Goal: Check status: Check status

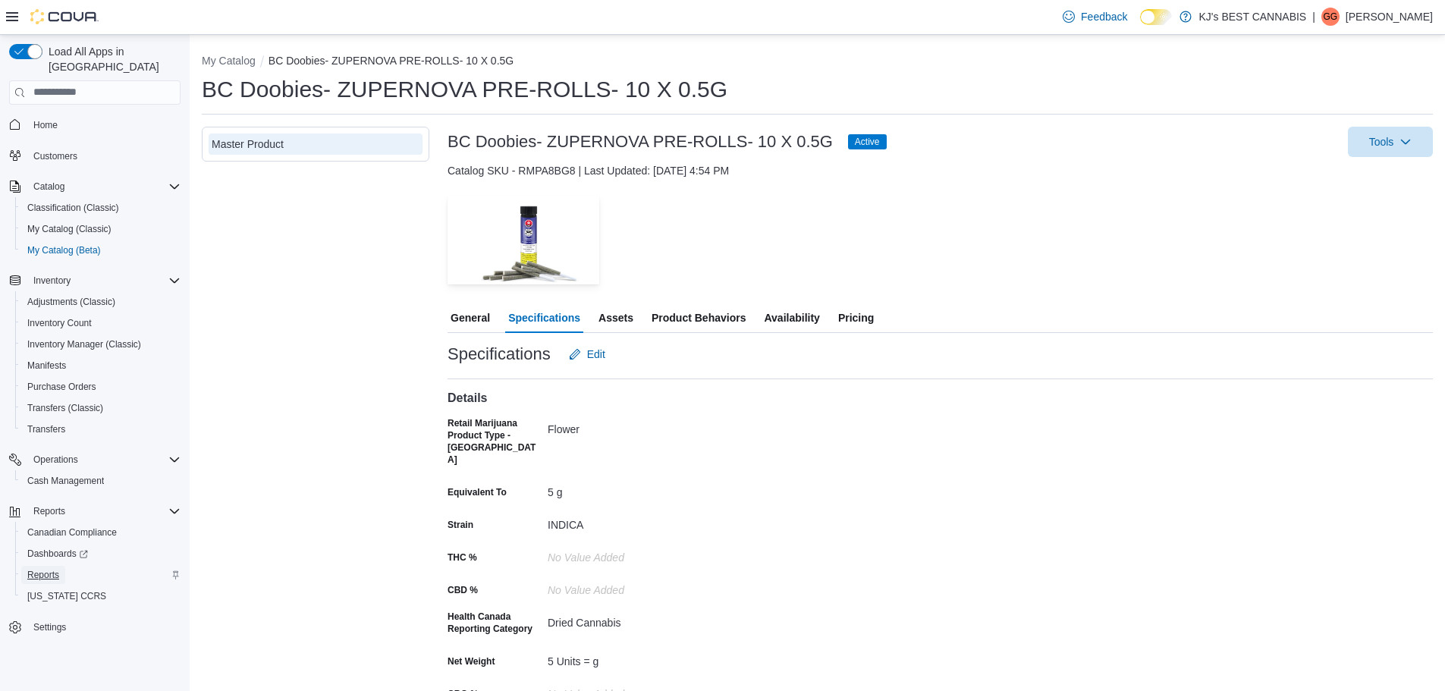
click at [46, 566] on span "Reports" at bounding box center [43, 575] width 32 height 18
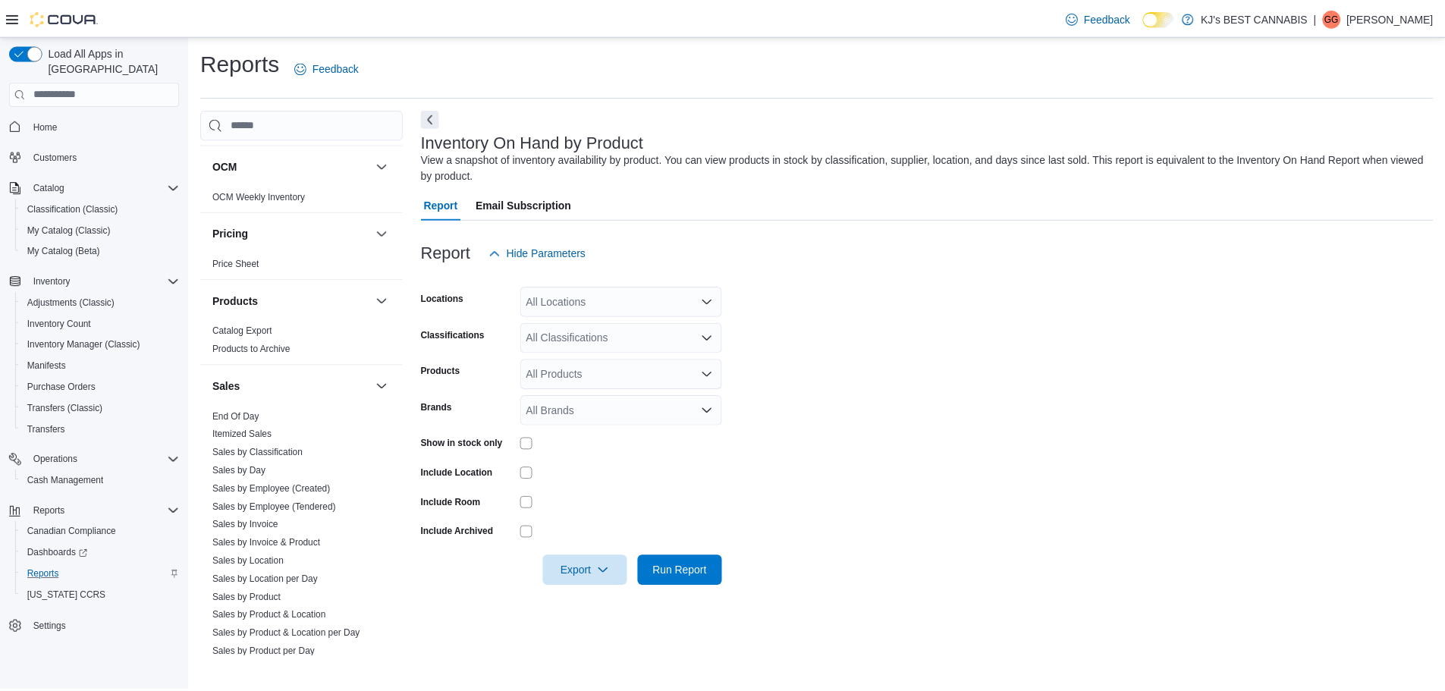
scroll to position [834, 0]
click at [255, 412] on link "End Of Day" at bounding box center [237, 413] width 47 height 11
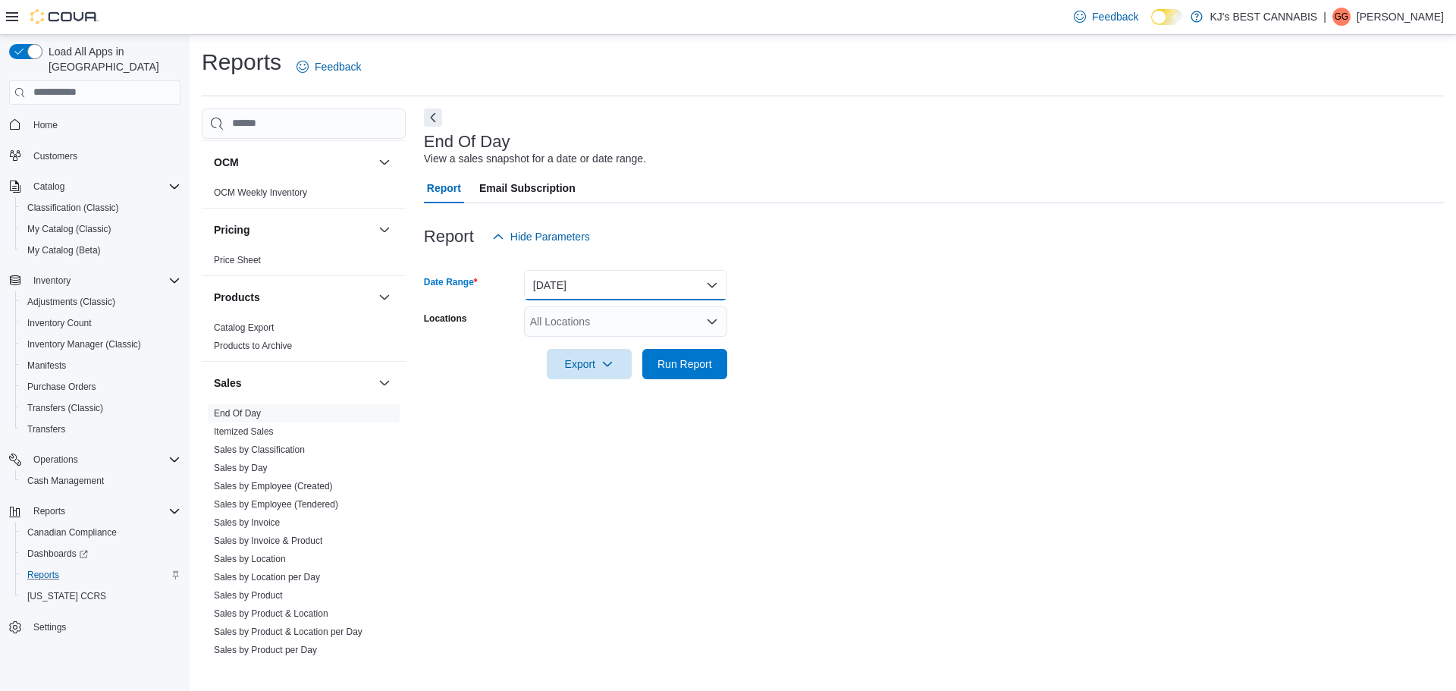
click at [565, 293] on button "[DATE]" at bounding box center [625, 285] width 203 height 30
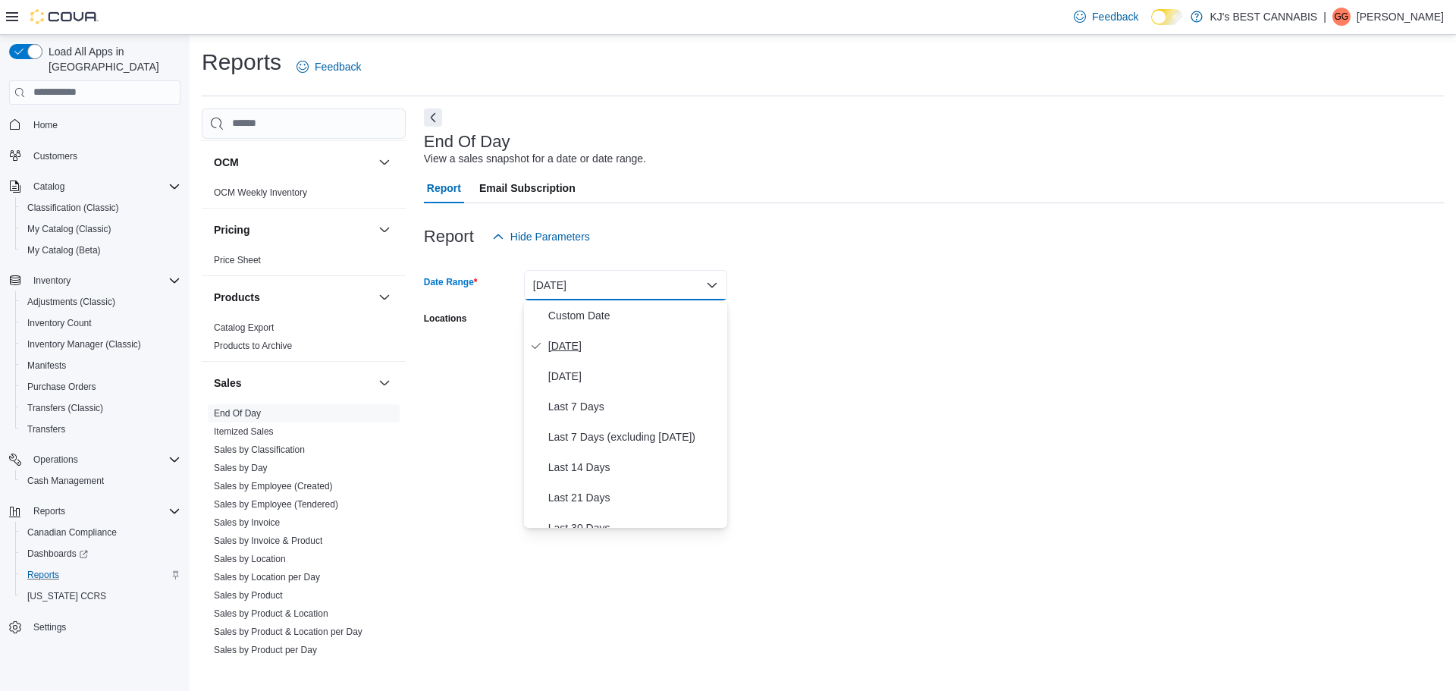
click at [561, 356] on button "[DATE]" at bounding box center [625, 346] width 203 height 30
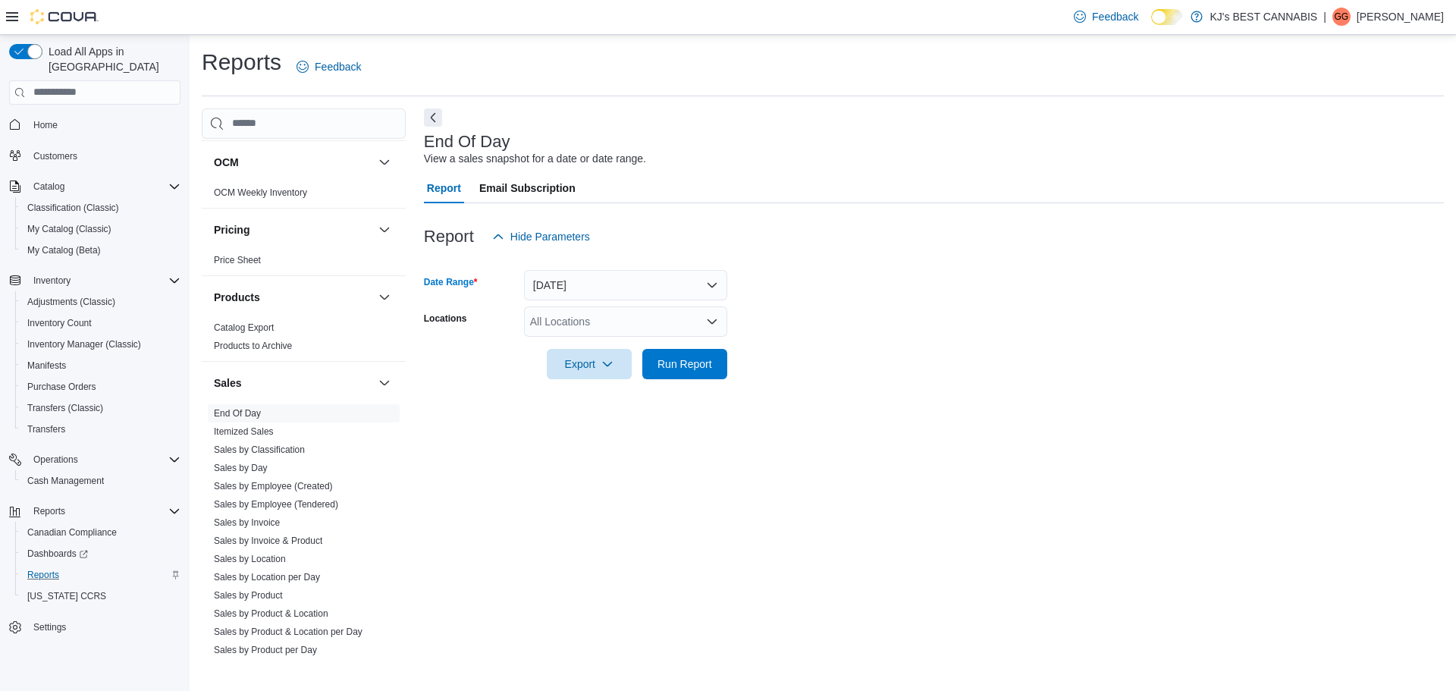
click at [572, 328] on div "All Locations" at bounding box center [625, 321] width 203 height 30
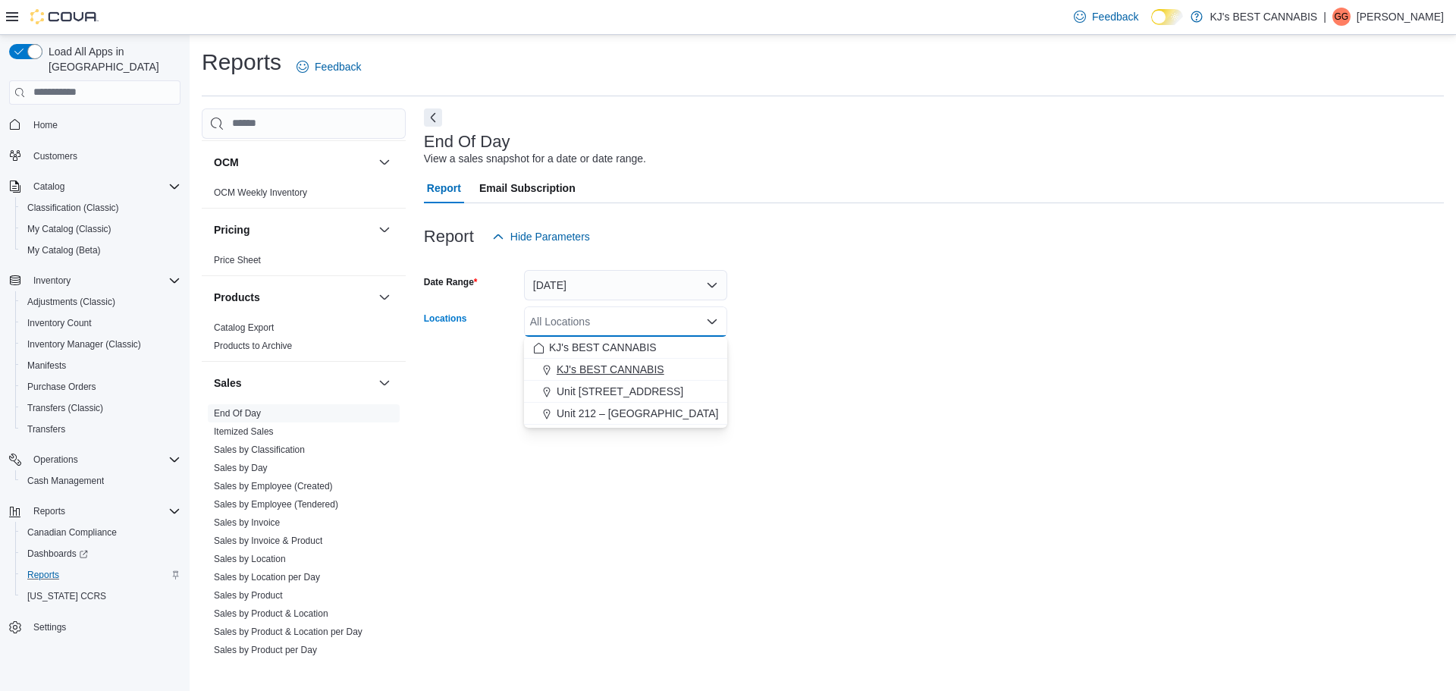
click at [583, 369] on span "KJ's BEST CANNABIS" at bounding box center [611, 369] width 108 height 15
click at [519, 483] on div "End Of Day View a sales snapshot for a date or date range. Report Email Subscri…" at bounding box center [934, 382] width 1020 height 548
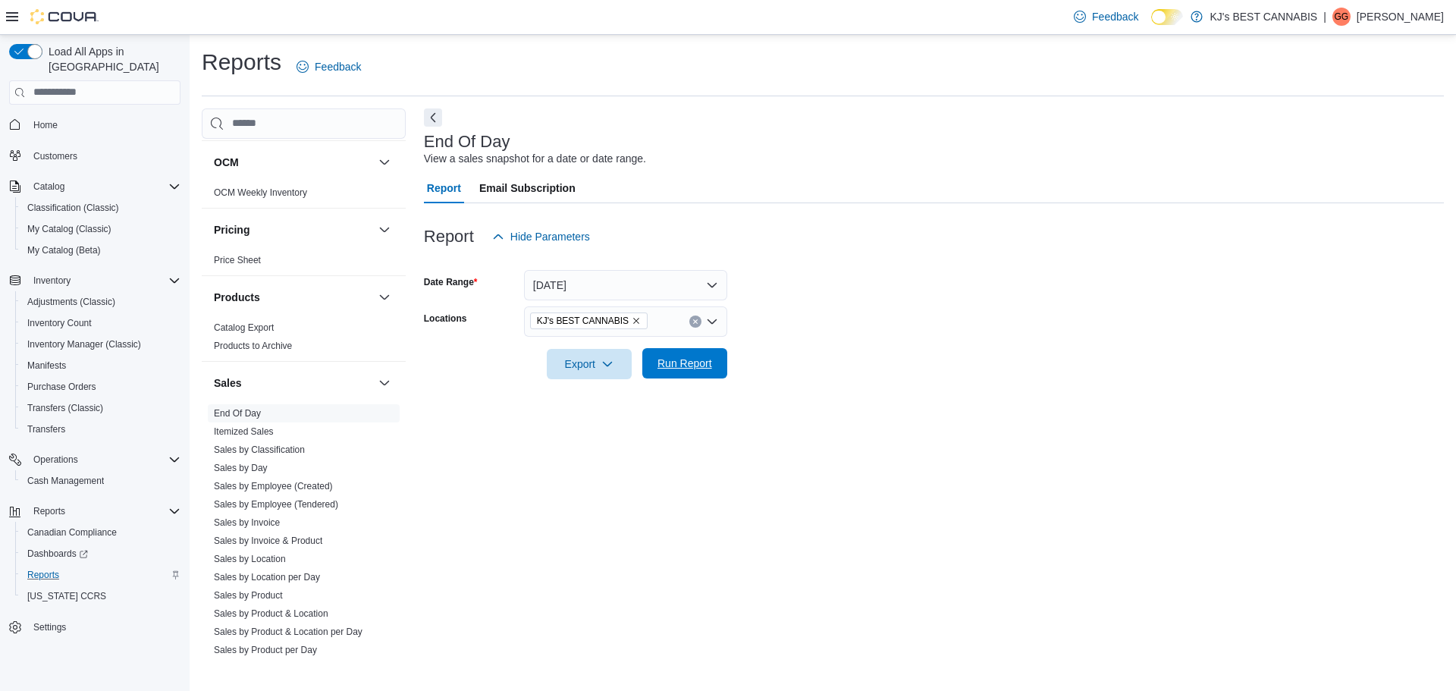
click at [672, 375] on span "Run Report" at bounding box center [684, 363] width 67 height 30
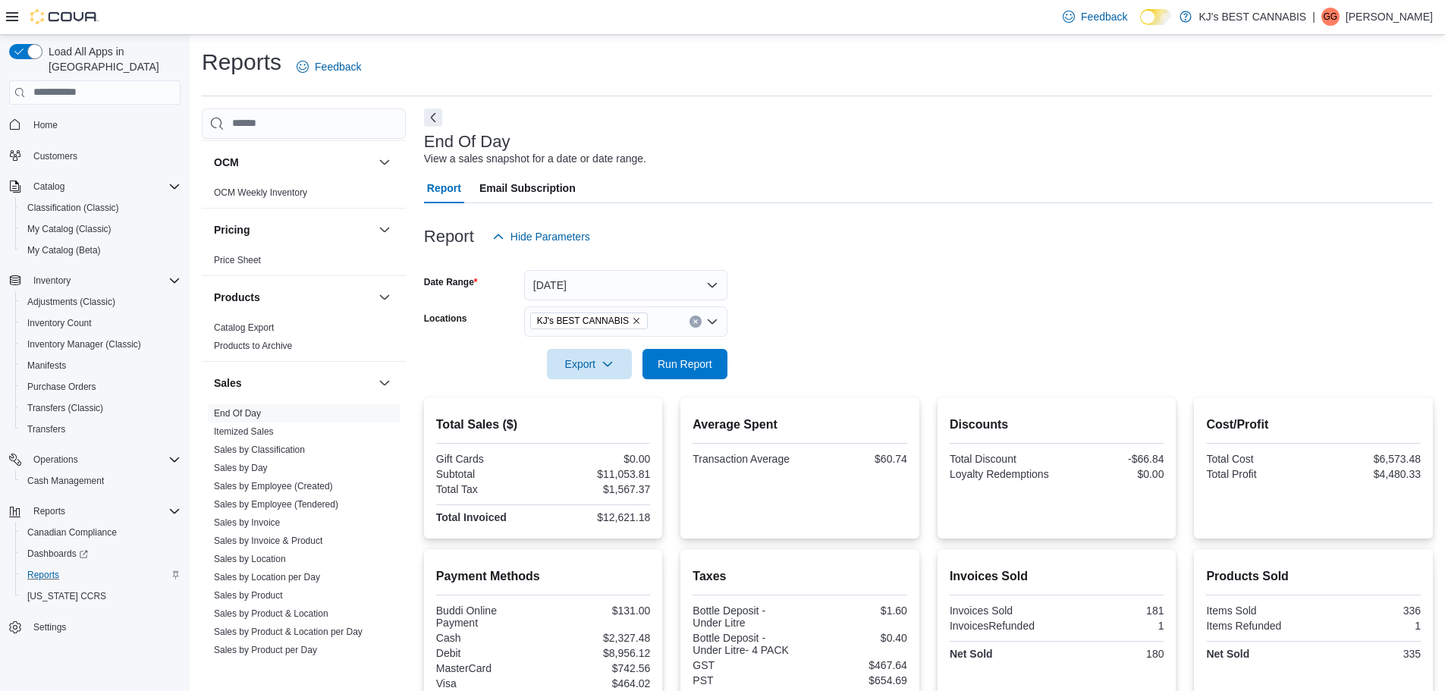
click at [633, 319] on icon "Remove KJ's BEST CANNABIS from selection in this group" at bounding box center [636, 321] width 6 height 6
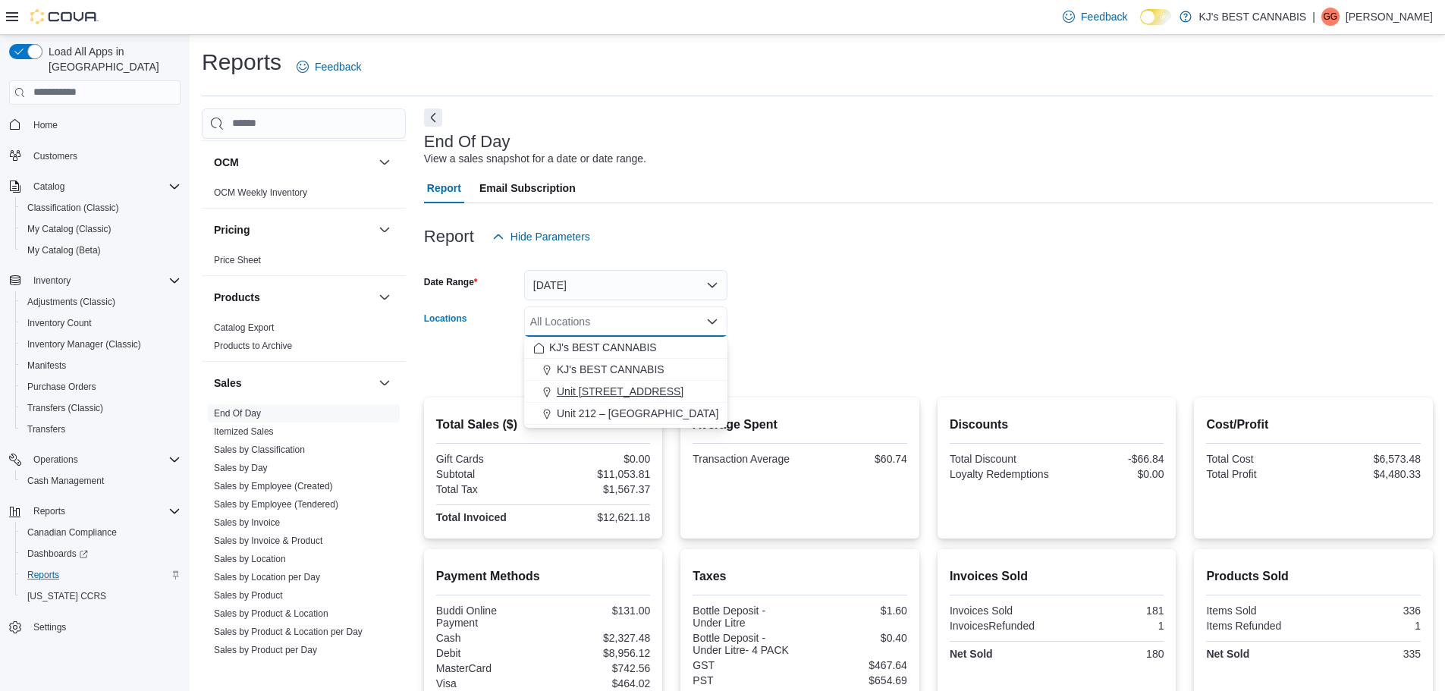
click at [638, 385] on span "Unit [STREET_ADDRESS]" at bounding box center [620, 391] width 127 height 15
click at [811, 365] on form "Date Range [DATE] Locations [STREET_ADDRESS] Selected. [STREET_ADDRESS]. Press …" at bounding box center [928, 315] width 1009 height 127
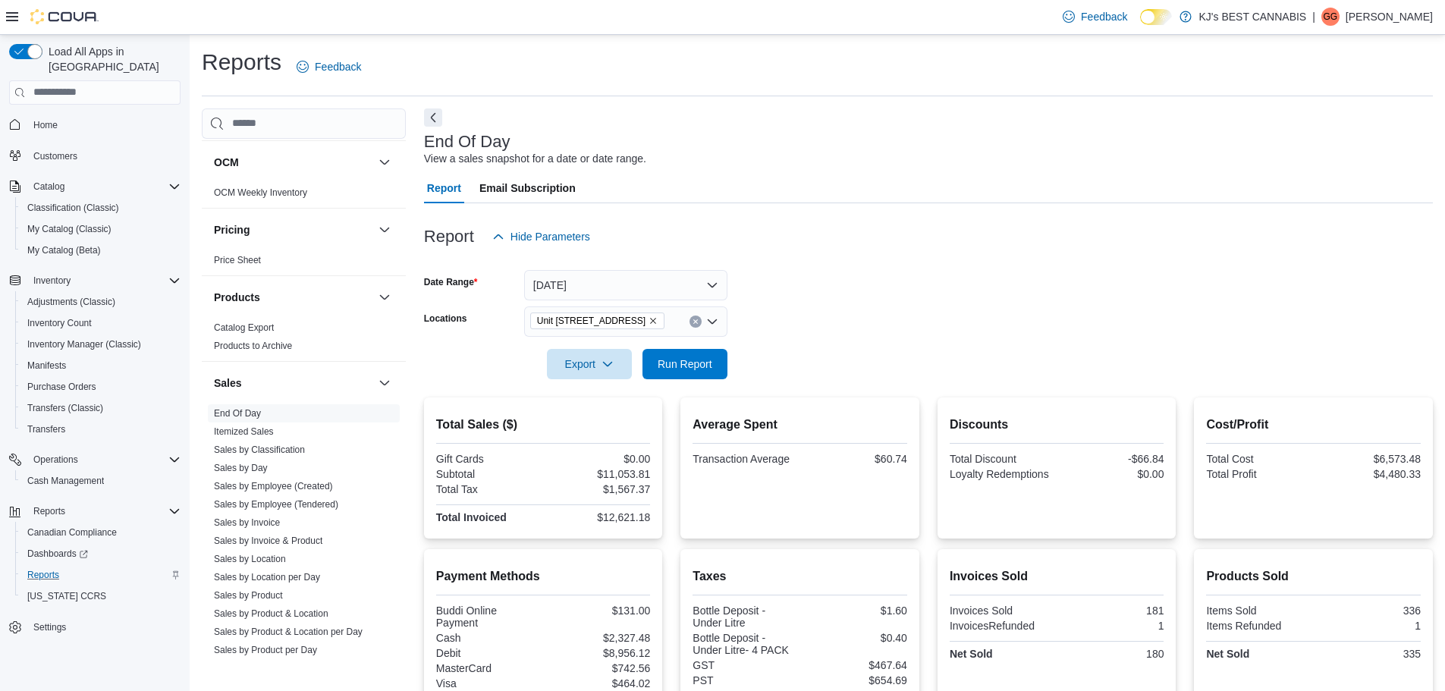
click at [701, 379] on div at bounding box center [928, 388] width 1009 height 18
click at [700, 375] on span "Run Report" at bounding box center [684, 363] width 67 height 30
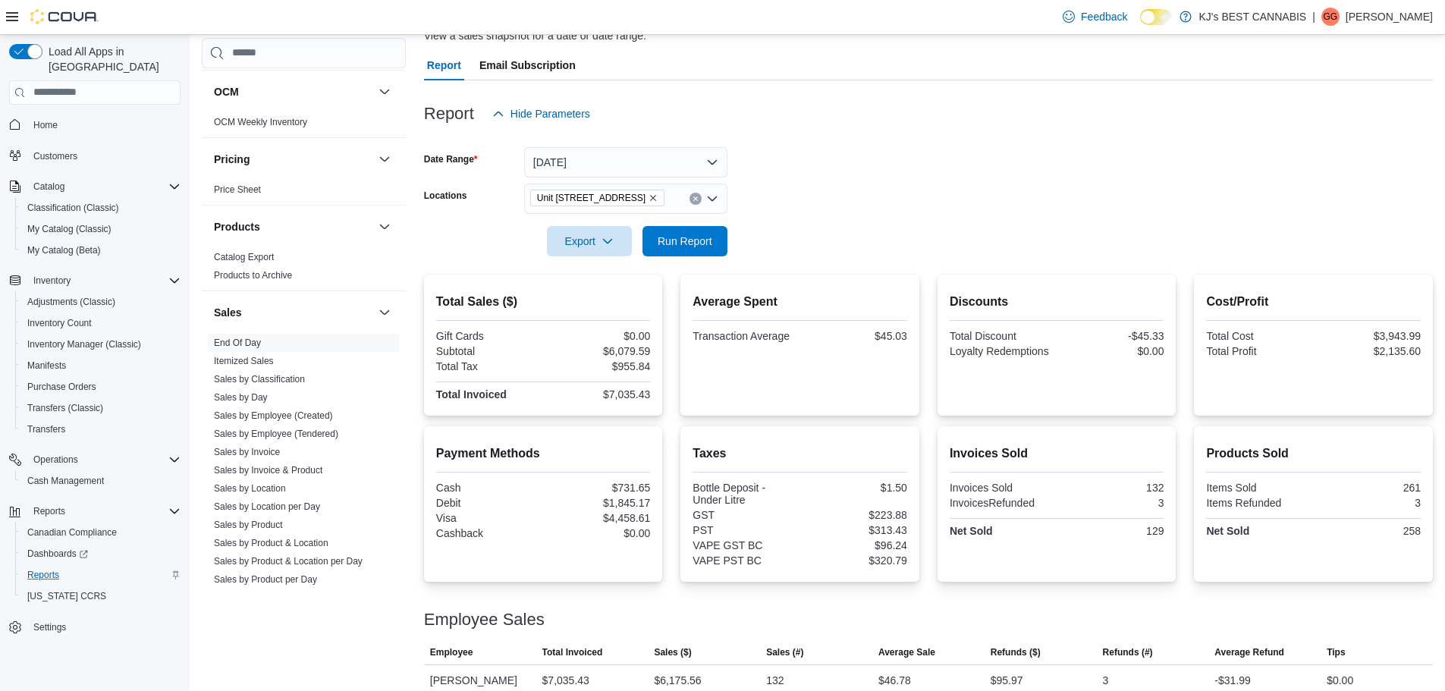
scroll to position [140, 0]
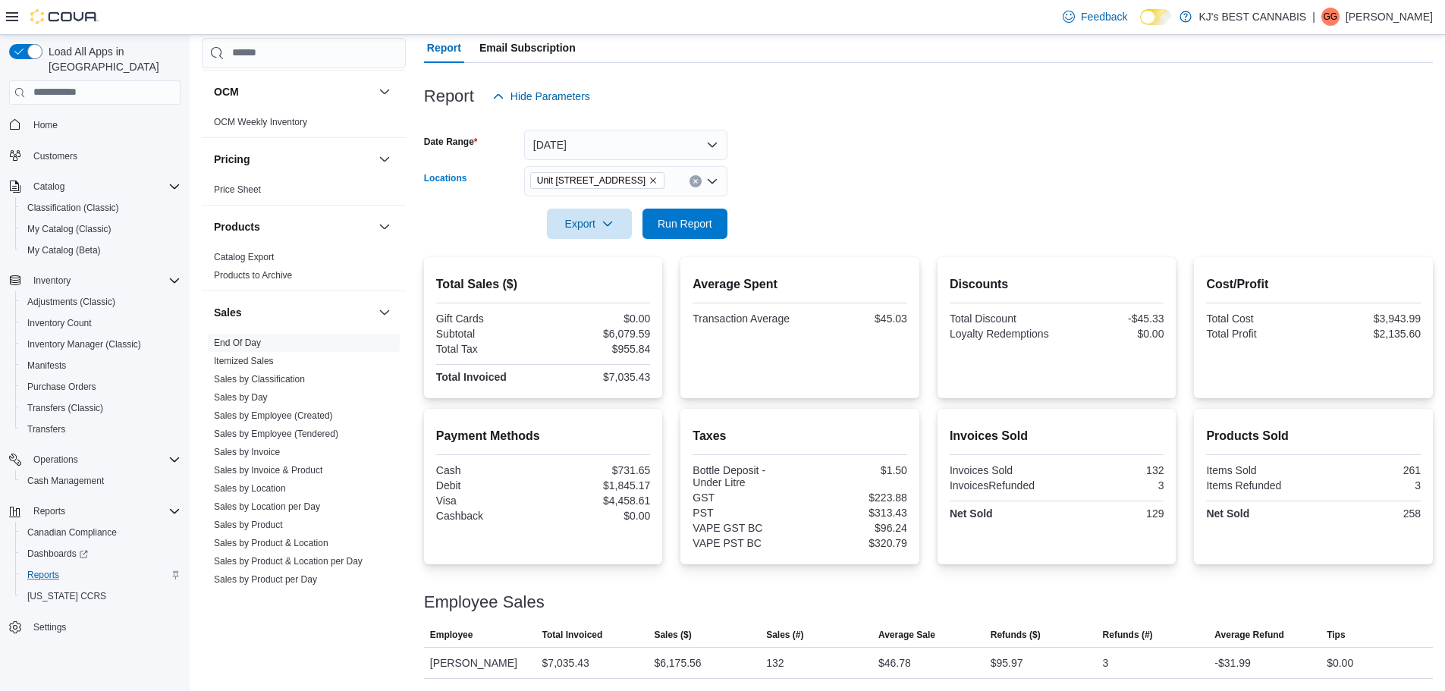
click at [658, 180] on icon "Remove Unit 103- 2700 Barnet Highway from selection in this group" at bounding box center [652, 180] width 9 height 9
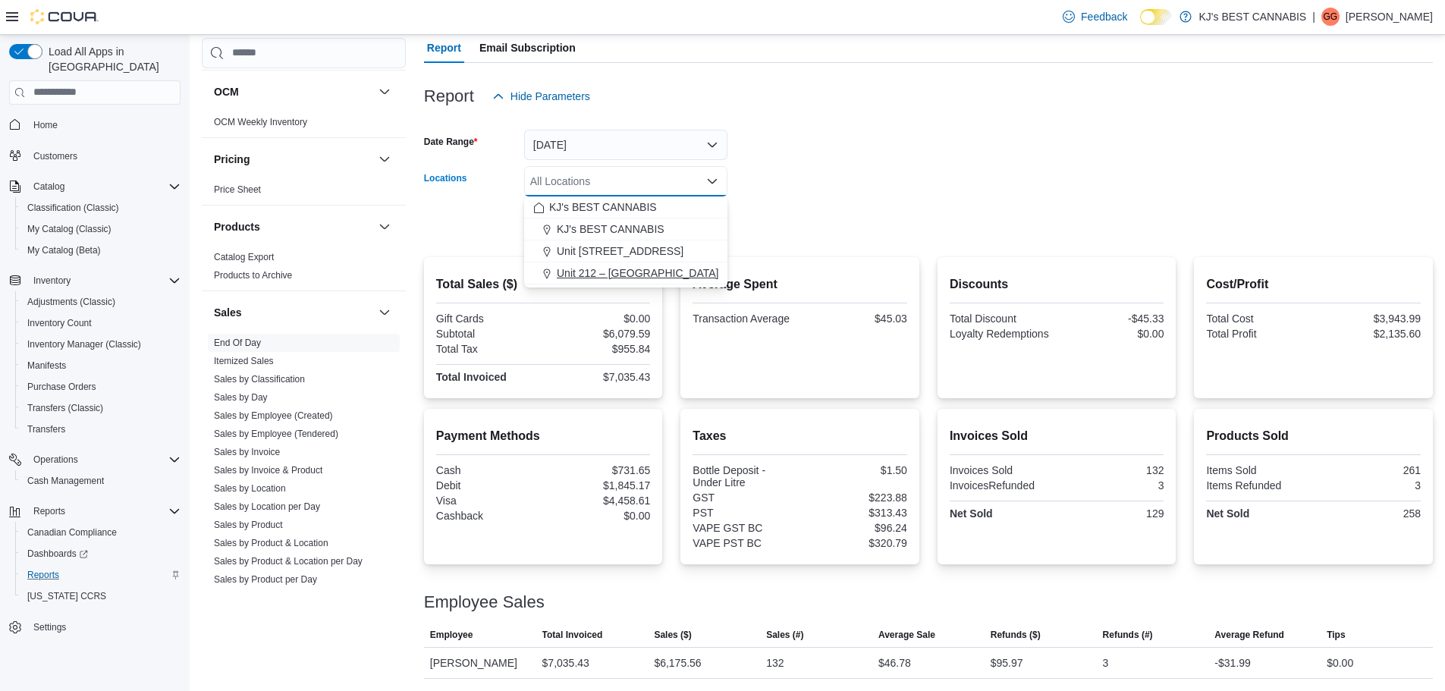
click at [646, 270] on span "Unit 212 – [GEOGRAPHIC_DATA]" at bounding box center [638, 272] width 162 height 15
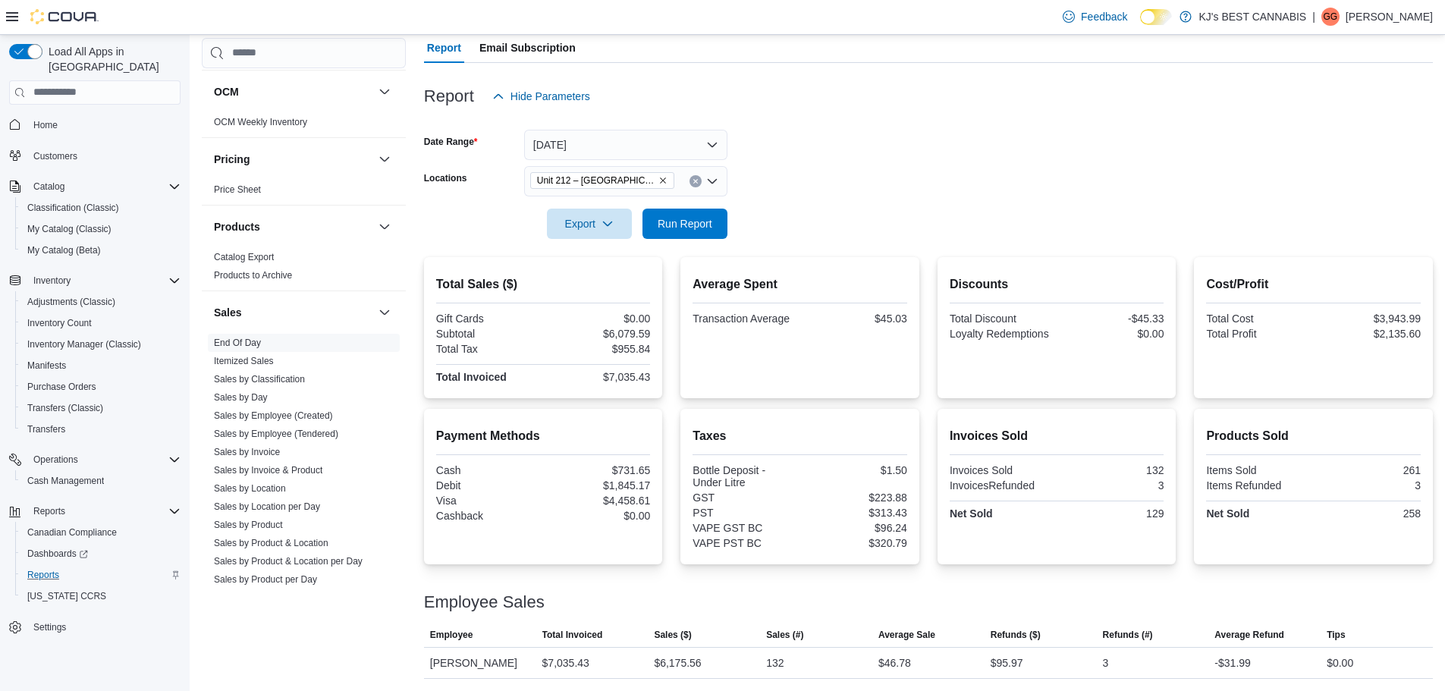
drag, startPoint x: 856, startPoint y: 242, endPoint x: 667, endPoint y: 240, distance: 189.6
click at [845, 242] on div at bounding box center [928, 248] width 1009 height 18
click at [662, 231] on span "Run Report" at bounding box center [684, 223] width 67 height 30
click at [954, 196] on div at bounding box center [928, 202] width 1009 height 12
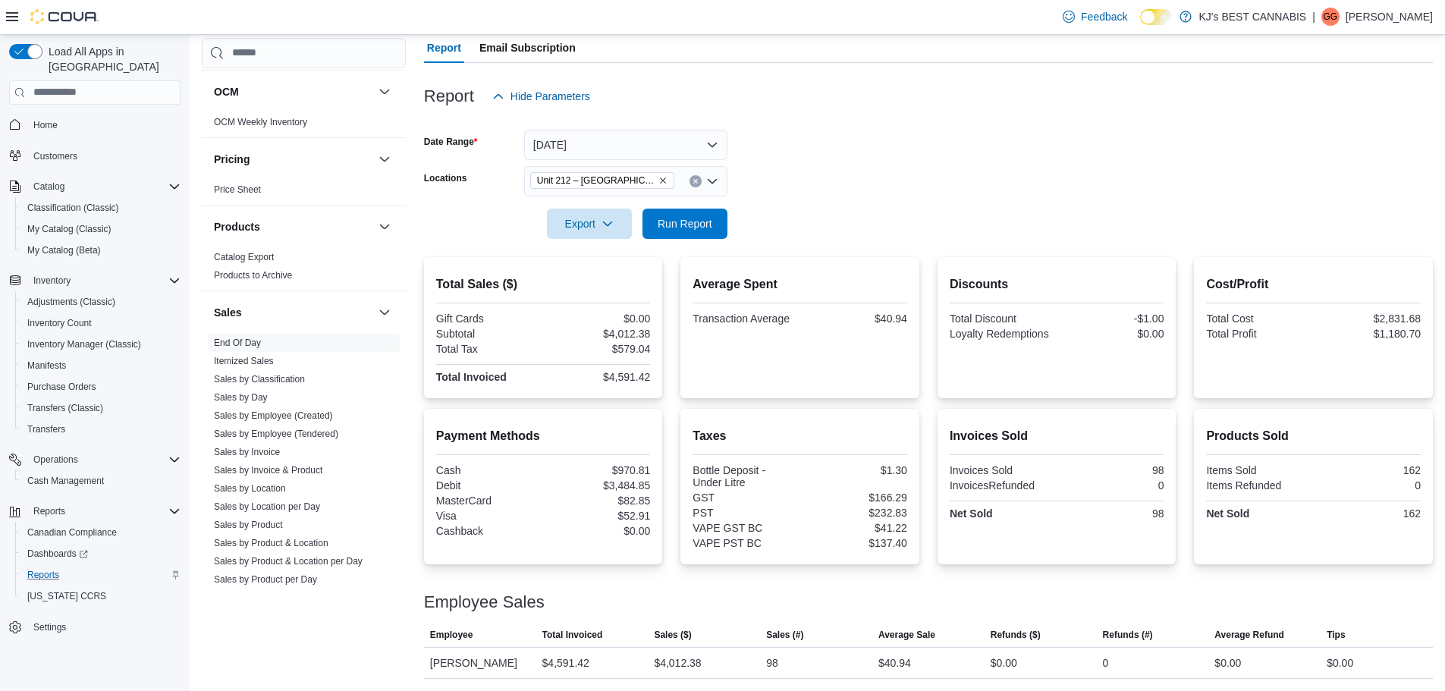
click at [663, 176] on icon "Remove Unit 212 – 32530 Lougheed Highway from selection in this group" at bounding box center [662, 180] width 9 height 9
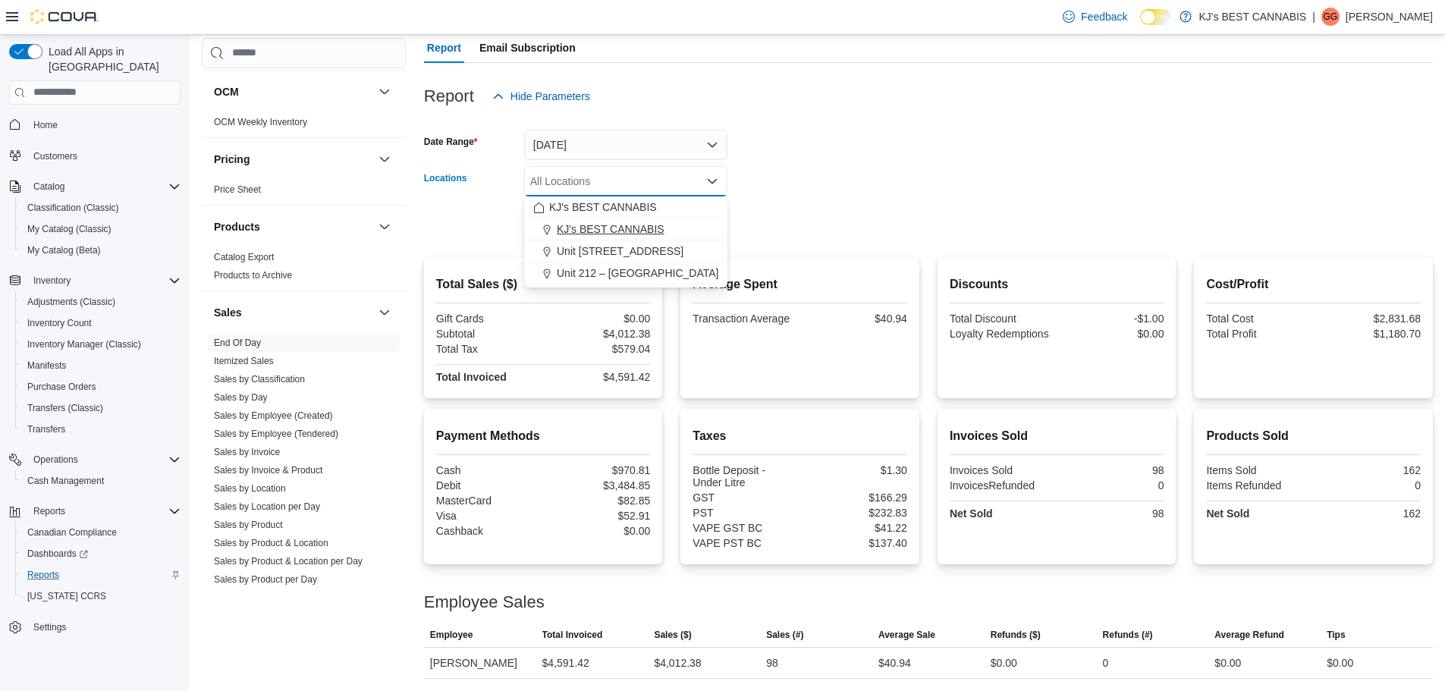
click at [603, 221] on span "KJ's BEST CANNABIS" at bounding box center [611, 228] width 108 height 15
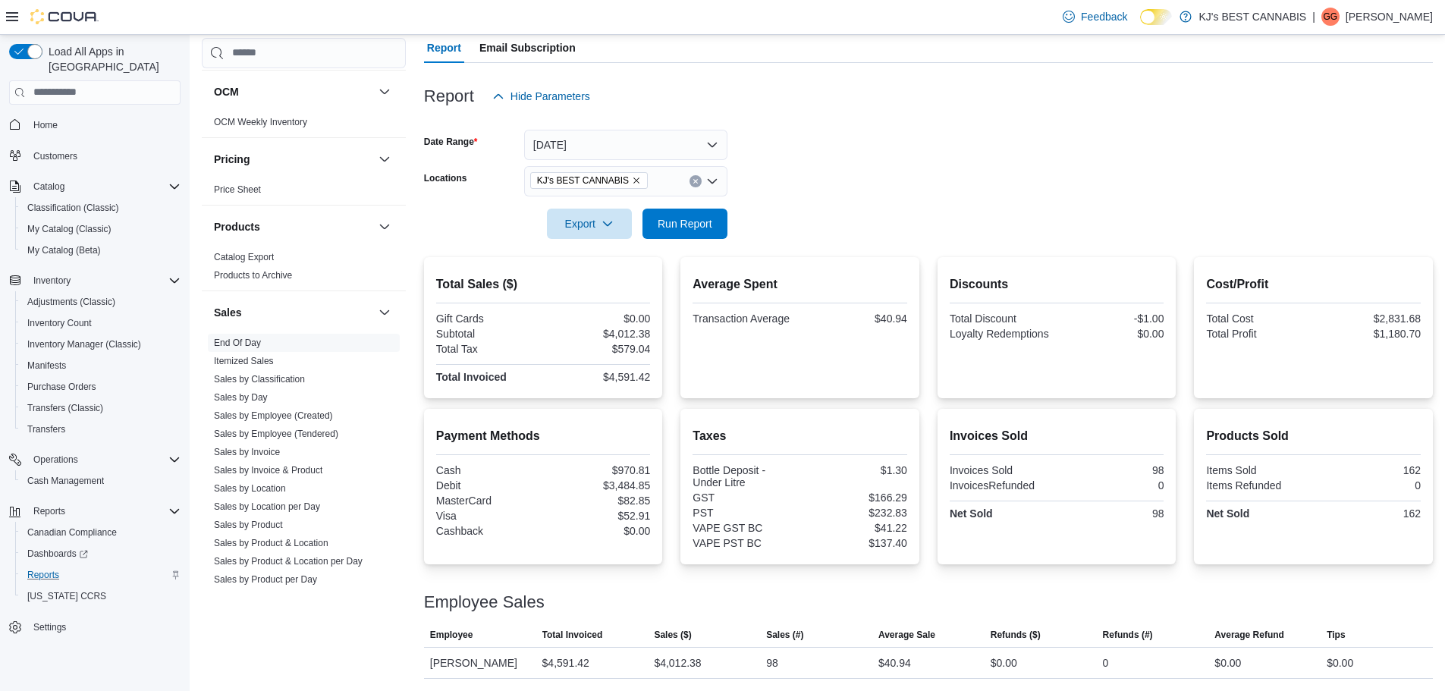
drag, startPoint x: 1029, startPoint y: 193, endPoint x: 776, endPoint y: 222, distance: 254.9
click at [1026, 193] on form "Date Range [DATE] Locations KJ's BEST CANNABIS Export Run Report" at bounding box center [928, 174] width 1009 height 127
click at [704, 215] on span "Run Report" at bounding box center [685, 222] width 55 height 15
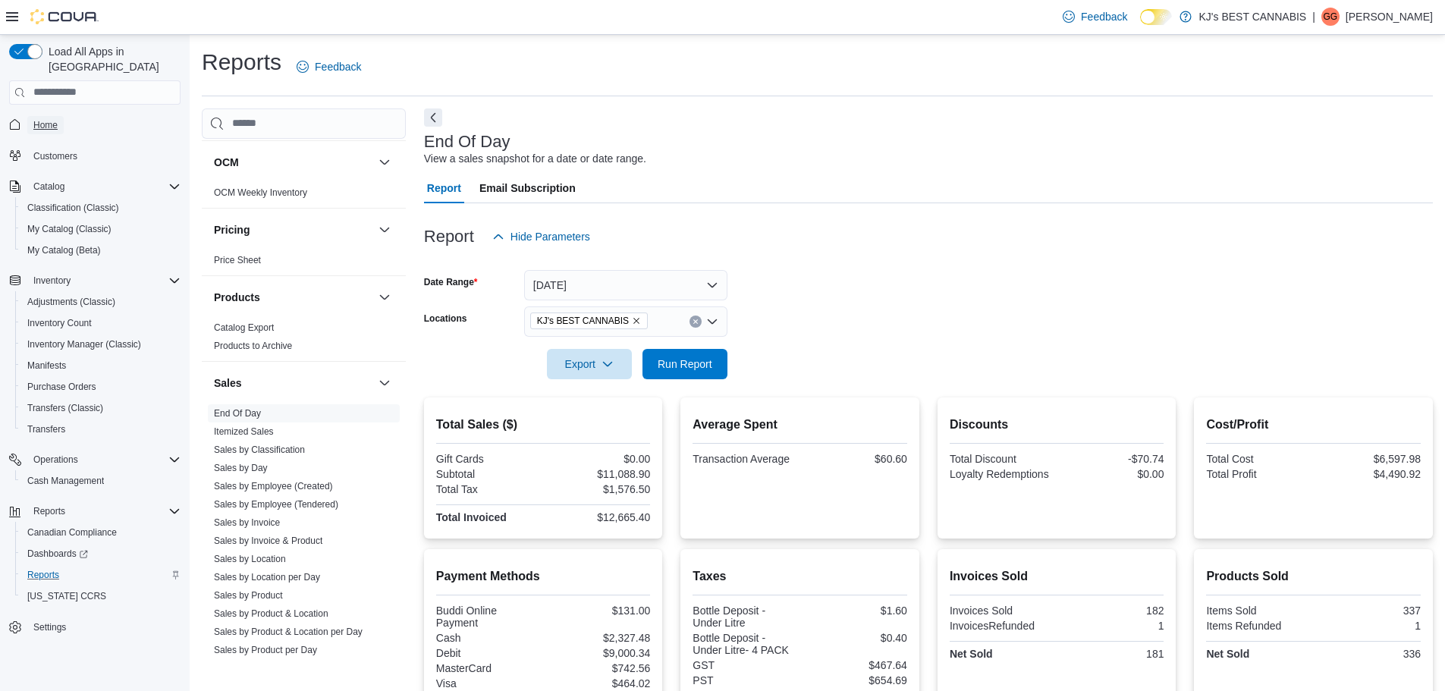
click at [42, 121] on span "Home" at bounding box center [45, 125] width 24 height 12
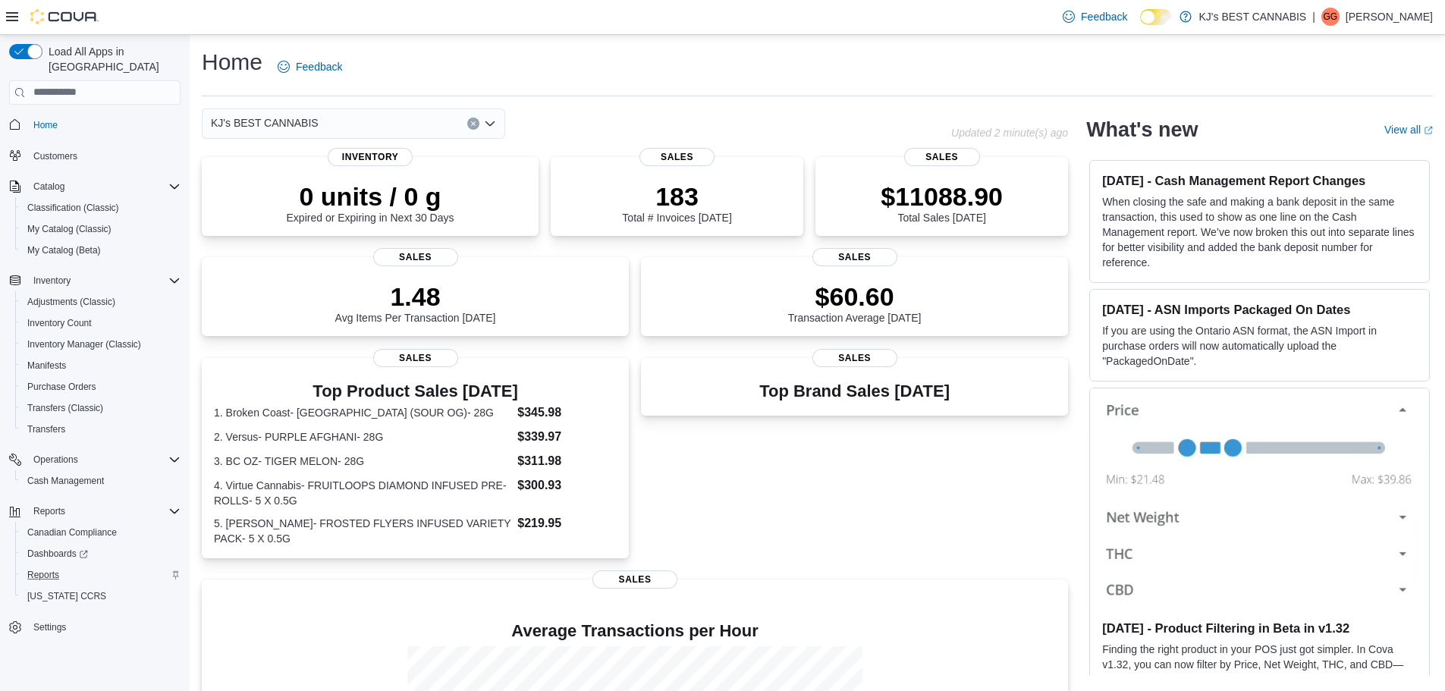
click at [474, 124] on icon "Clear input" at bounding box center [473, 123] width 4 height 4
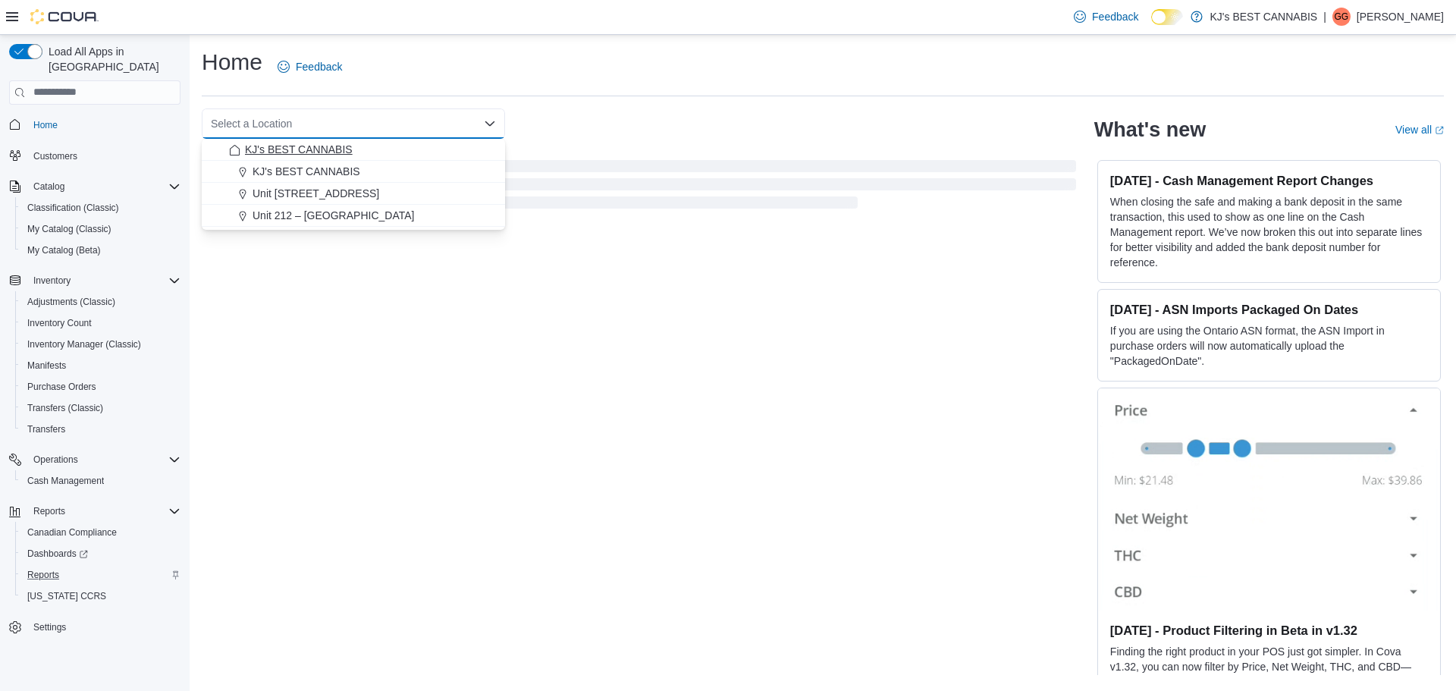
click at [301, 155] on span "KJ's BEST CANNABIS" at bounding box center [299, 149] width 108 height 15
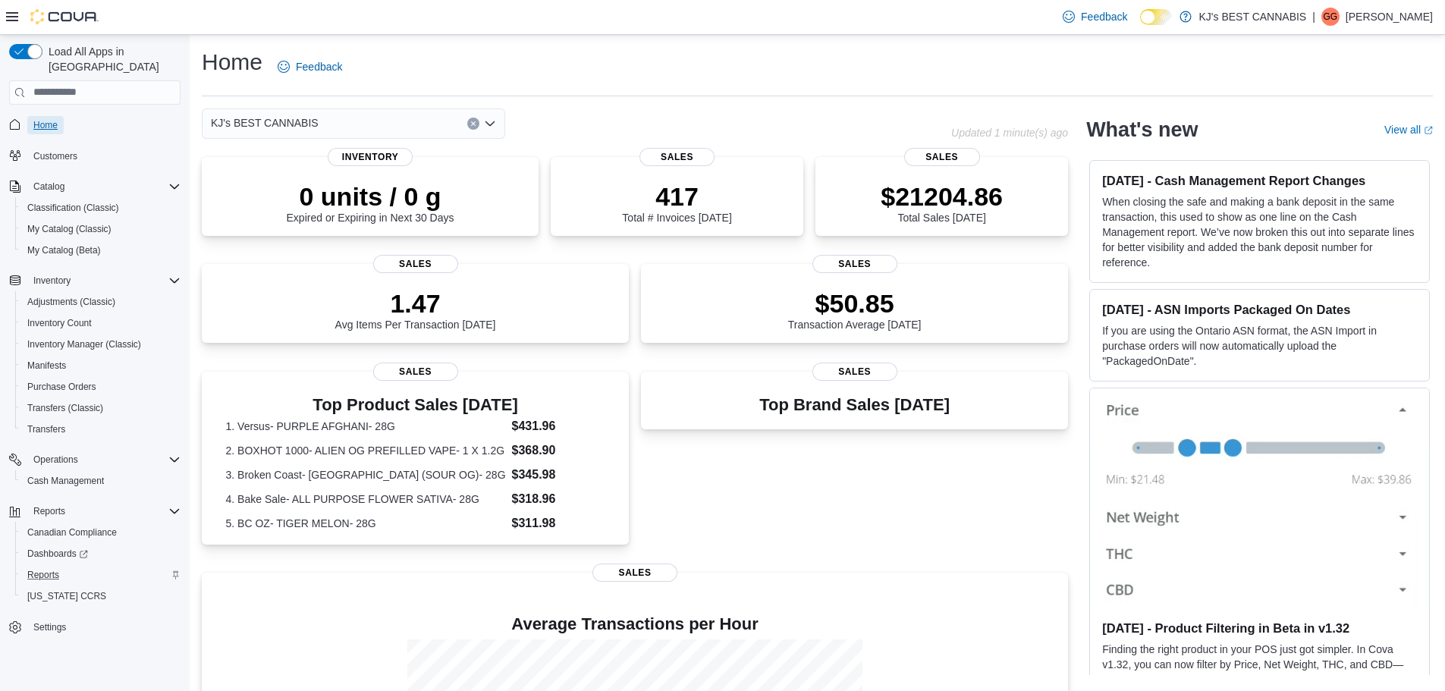
click at [43, 125] on span "Home" at bounding box center [45, 125] width 24 height 12
